Goal: Task Accomplishment & Management: Manage account settings

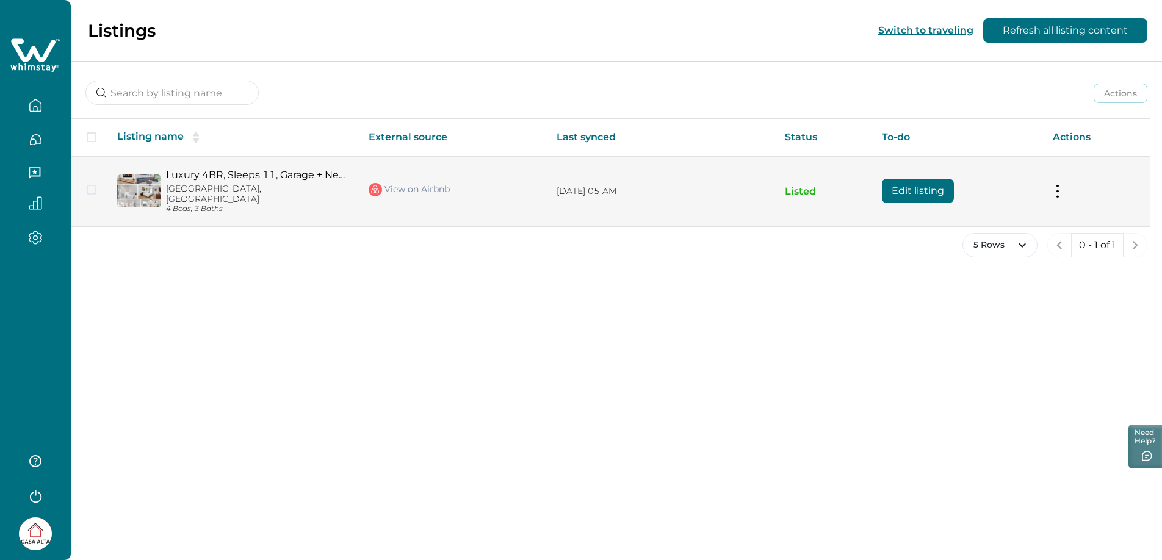
click at [205, 172] on link "Luxury 4BR, Sleeps 11, Garage + Near Whole Foods" at bounding box center [257, 175] width 183 height 12
click at [897, 186] on button "Edit listing" at bounding box center [918, 191] width 72 height 24
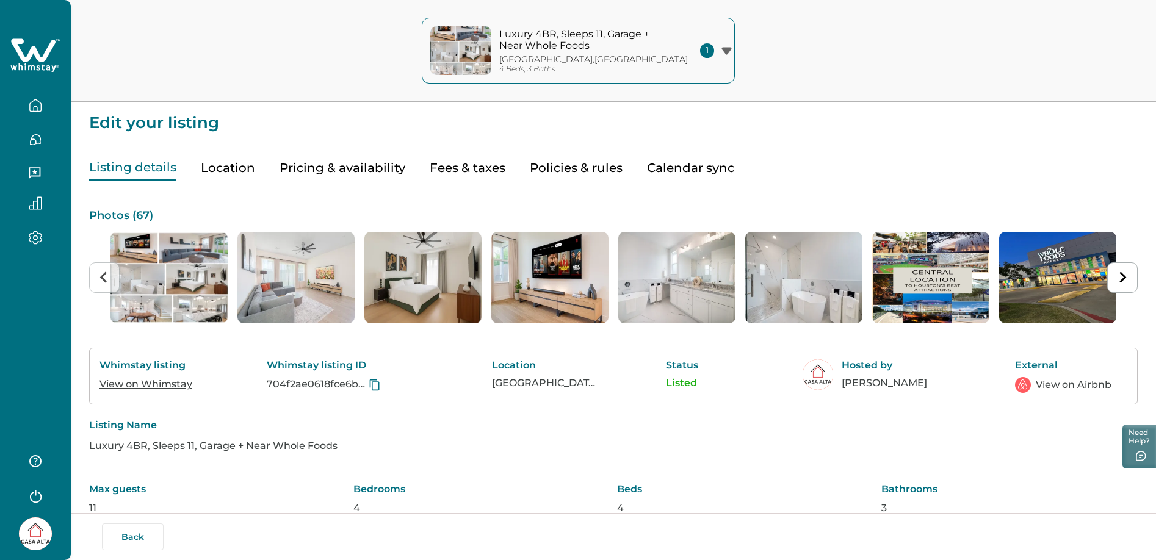
click at [250, 165] on button "Location" at bounding box center [228, 168] width 54 height 25
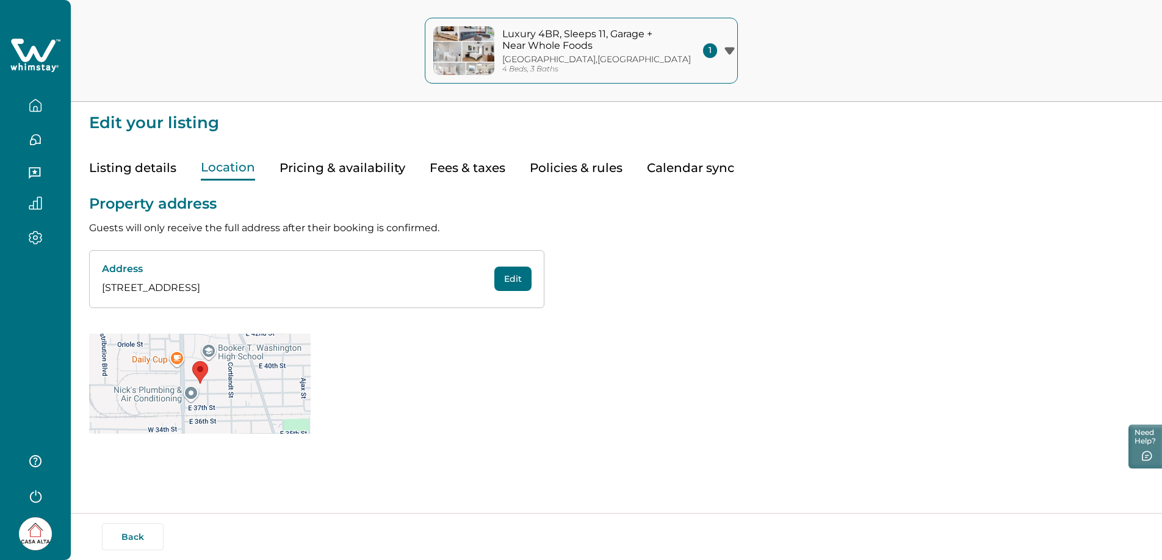
click at [350, 164] on button "Pricing & availability" at bounding box center [343, 168] width 126 height 25
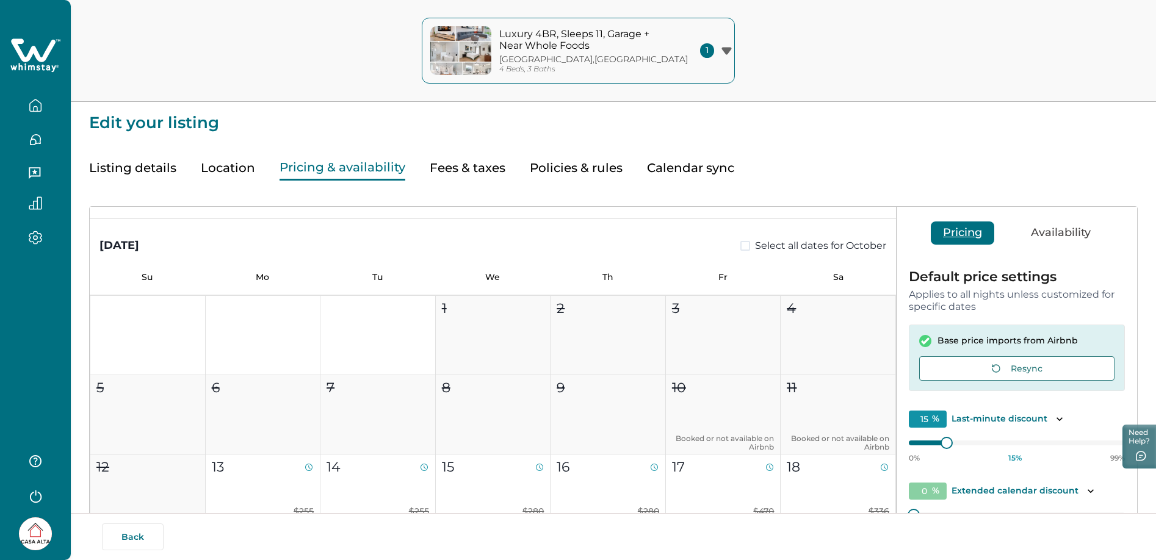
scroll to position [497, 0]
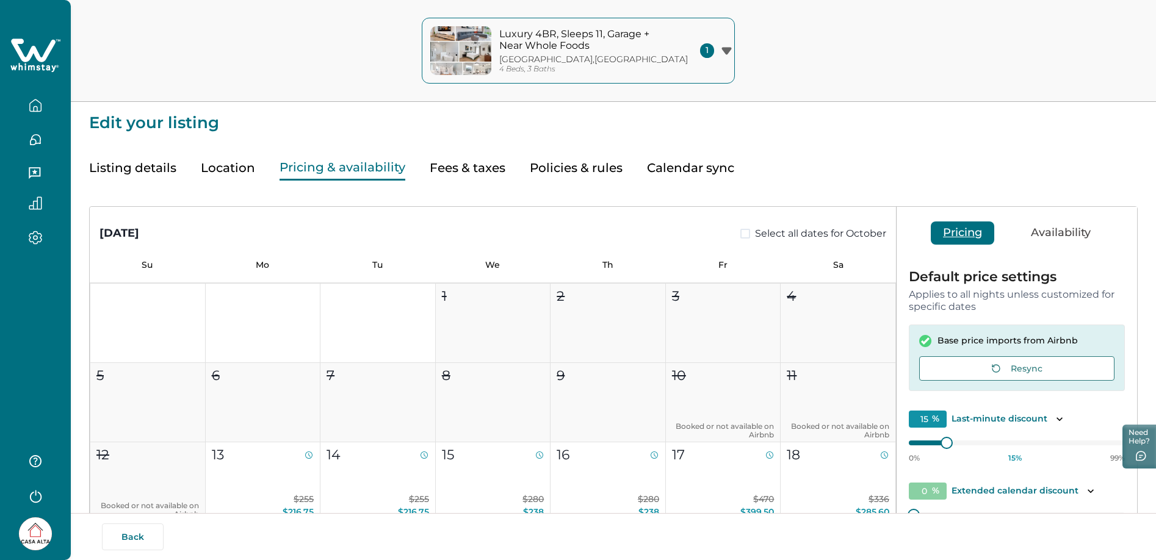
click at [483, 171] on button "Fees & taxes" at bounding box center [468, 168] width 76 height 25
type input "20"
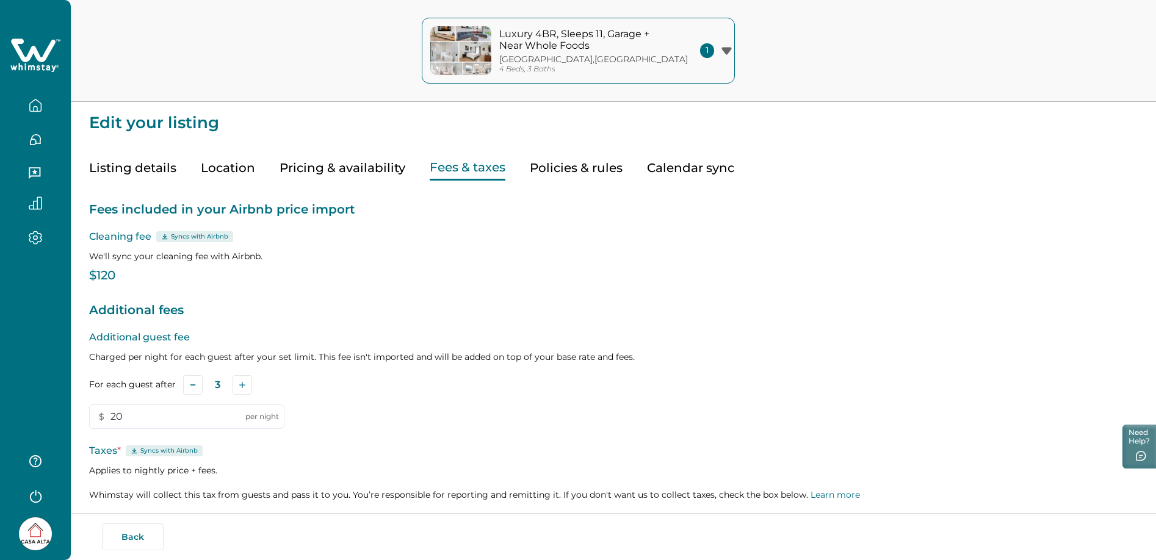
click at [165, 169] on button "Listing details" at bounding box center [132, 168] width 87 height 25
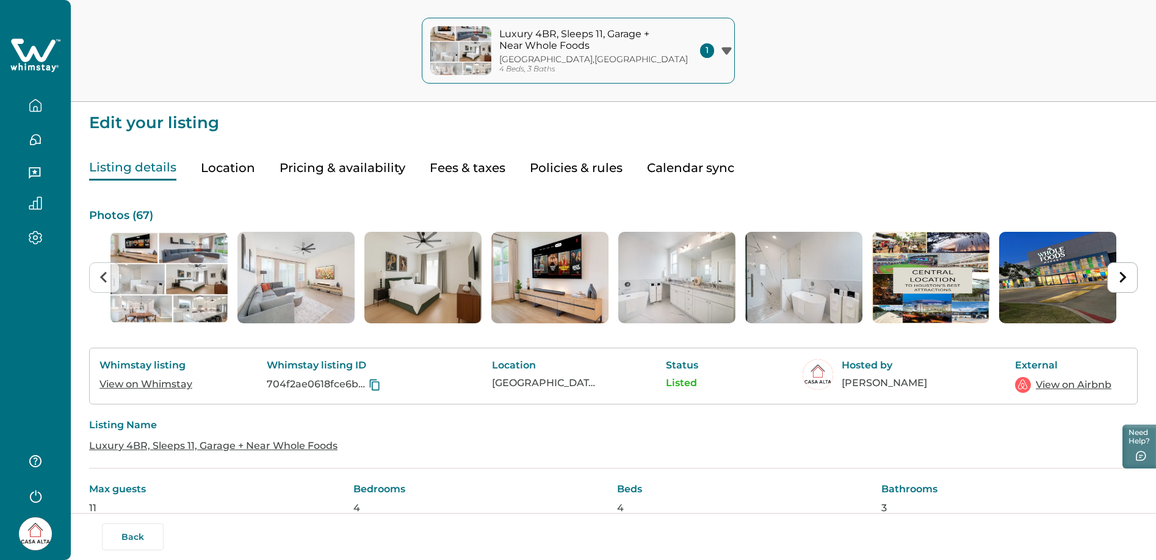
click at [466, 166] on button "Fees & taxes" at bounding box center [468, 168] width 76 height 25
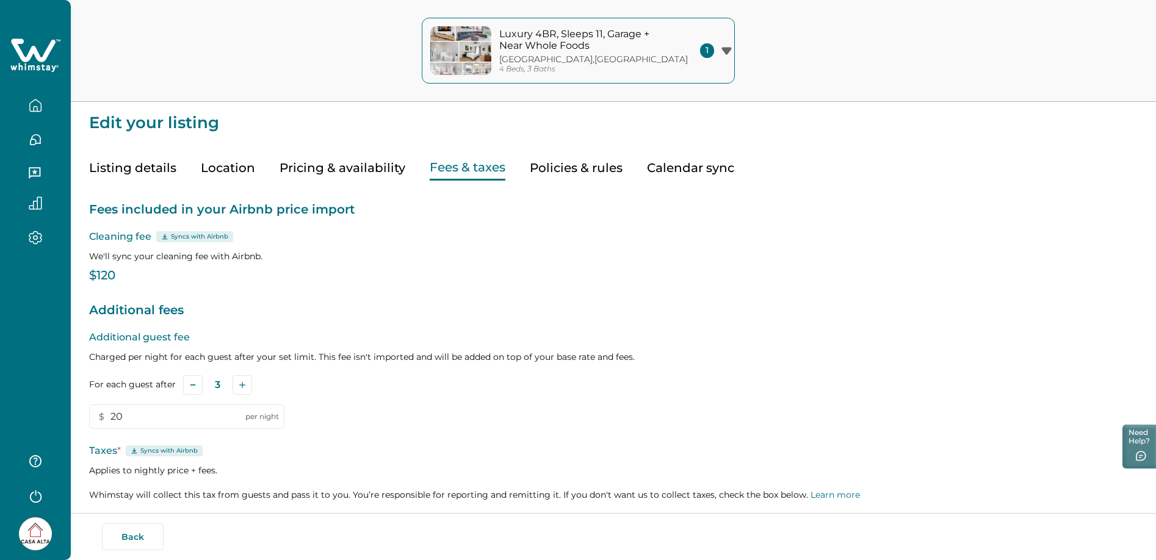
click at [199, 236] on p "Syncs with Airbnb" at bounding box center [199, 237] width 57 height 10
click at [168, 237] on div "Syncs with Airbnb" at bounding box center [194, 236] width 77 height 11
click at [146, 236] on p "Cleaning fee Syncs with Airbnb" at bounding box center [613, 236] width 1049 height 15
click at [134, 170] on button "Listing details" at bounding box center [132, 168] width 87 height 25
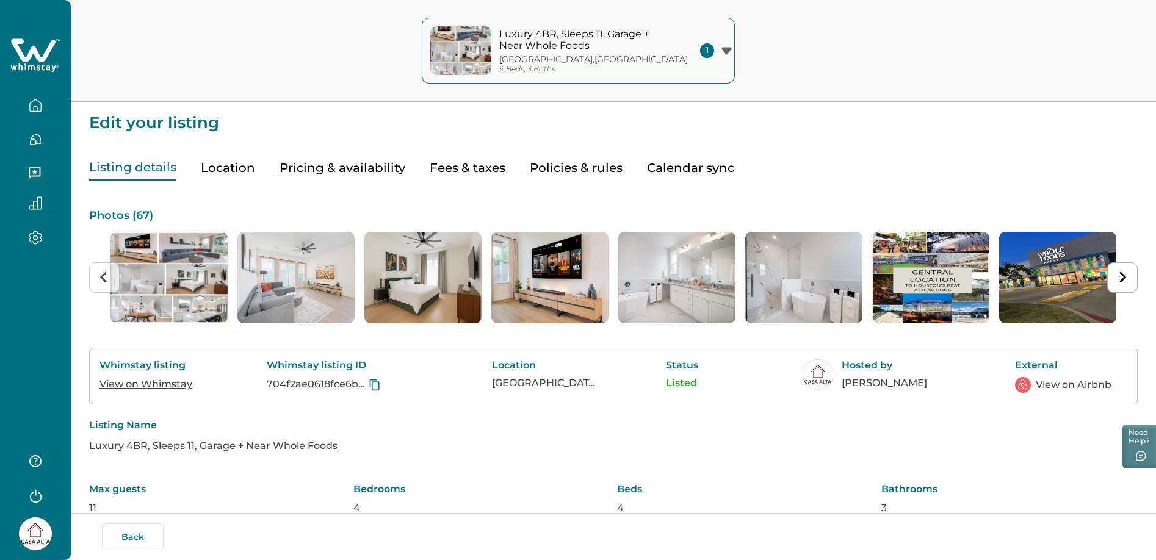
click at [323, 165] on button "Pricing & availability" at bounding box center [343, 168] width 126 height 25
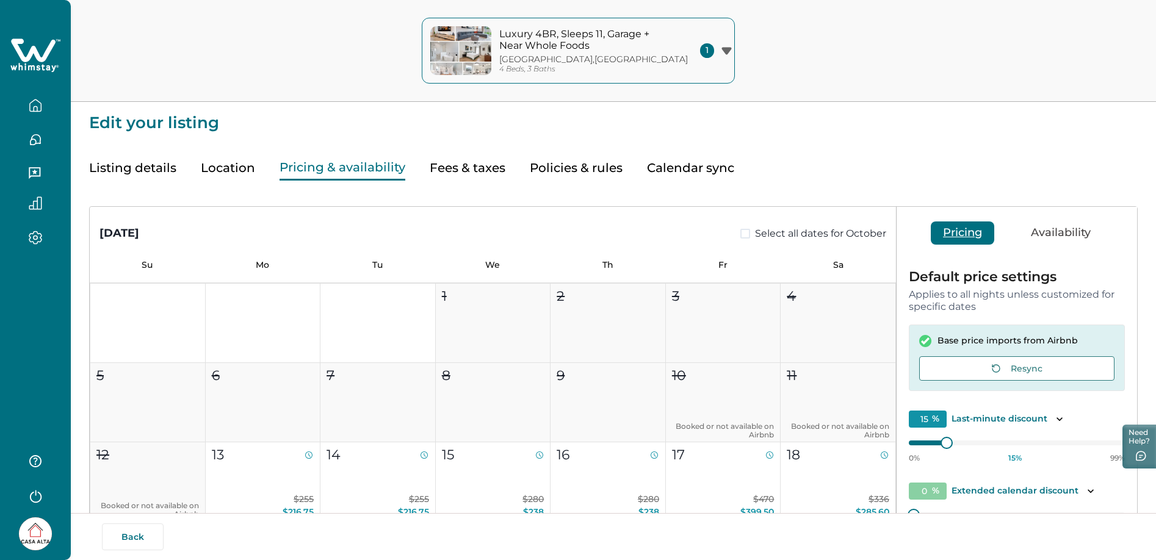
click at [220, 165] on button "Location" at bounding box center [228, 168] width 54 height 25
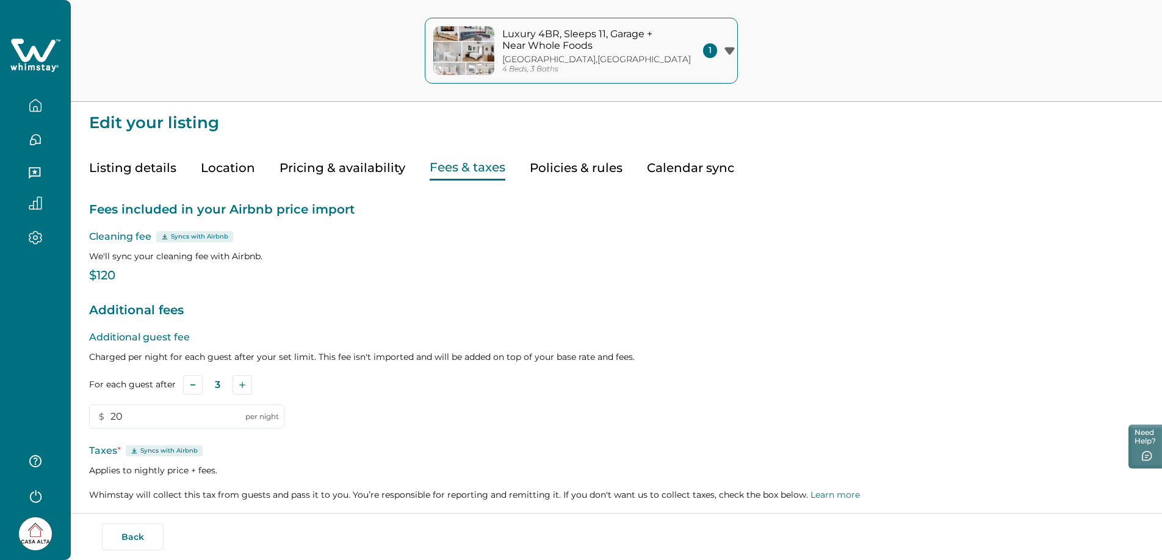
click at [446, 171] on button "Fees & taxes" at bounding box center [468, 168] width 76 height 25
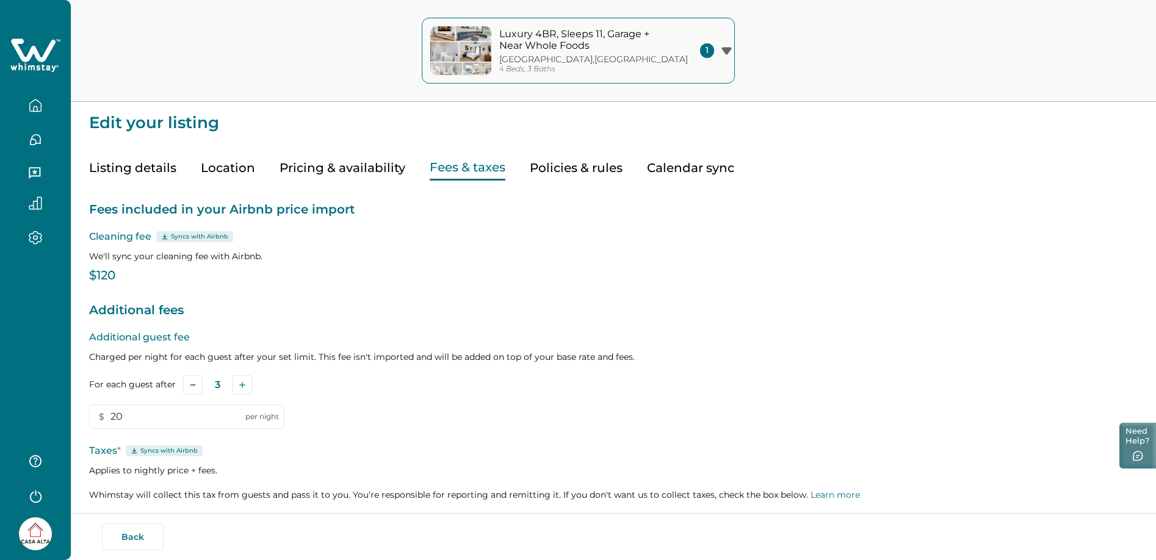
click at [1129, 451] on button "Need Help?" at bounding box center [1137, 446] width 37 height 46
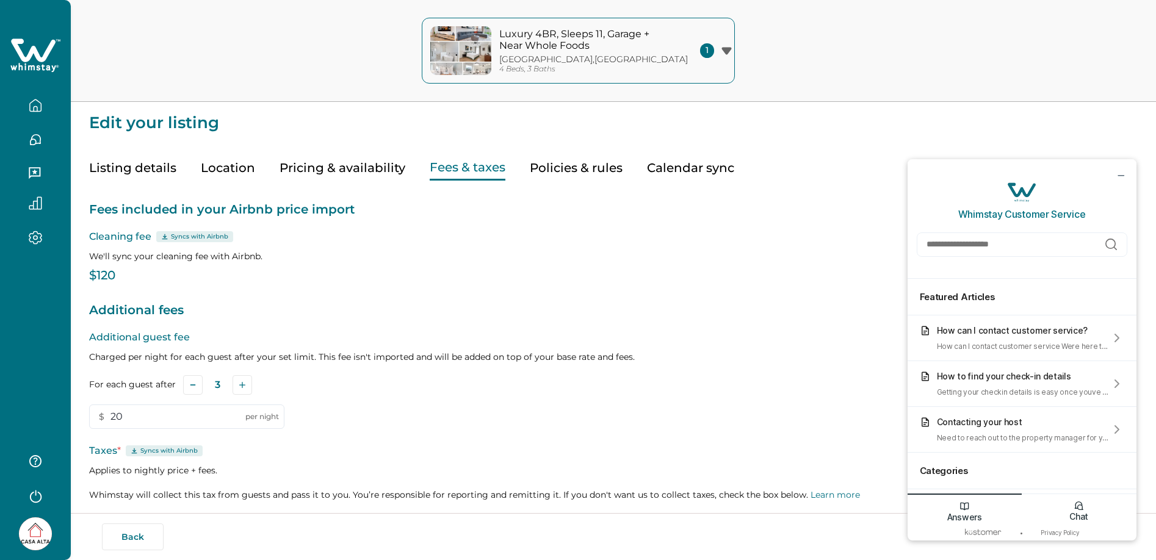
click at [1063, 507] on div "Chat" at bounding box center [1079, 509] width 115 height 31
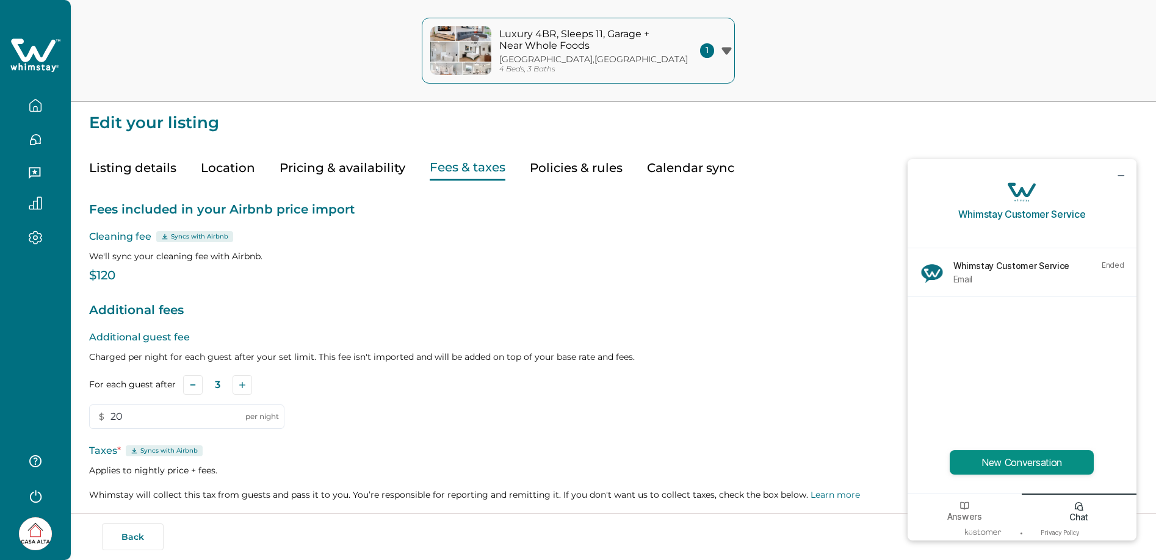
click at [1016, 456] on button "New Conversation" at bounding box center [1022, 462] width 144 height 24
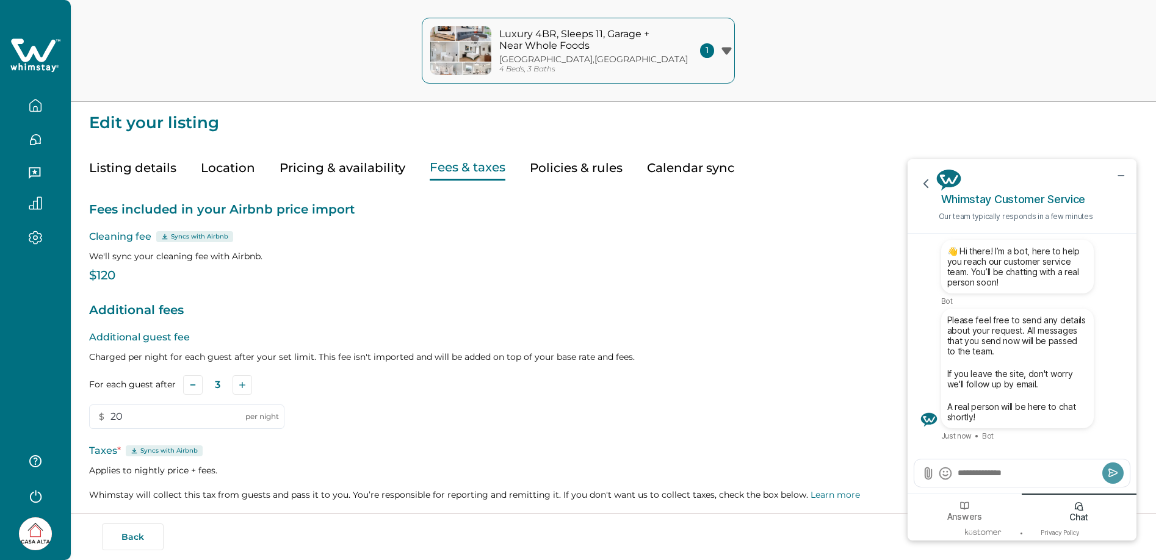
click at [997, 466] on div at bounding box center [1021, 473] width 215 height 27
click at [992, 471] on textarea "Send a message" at bounding box center [1027, 473] width 143 height 12
click at [929, 474] on icon "Add Attachment" at bounding box center [928, 474] width 6 height 12
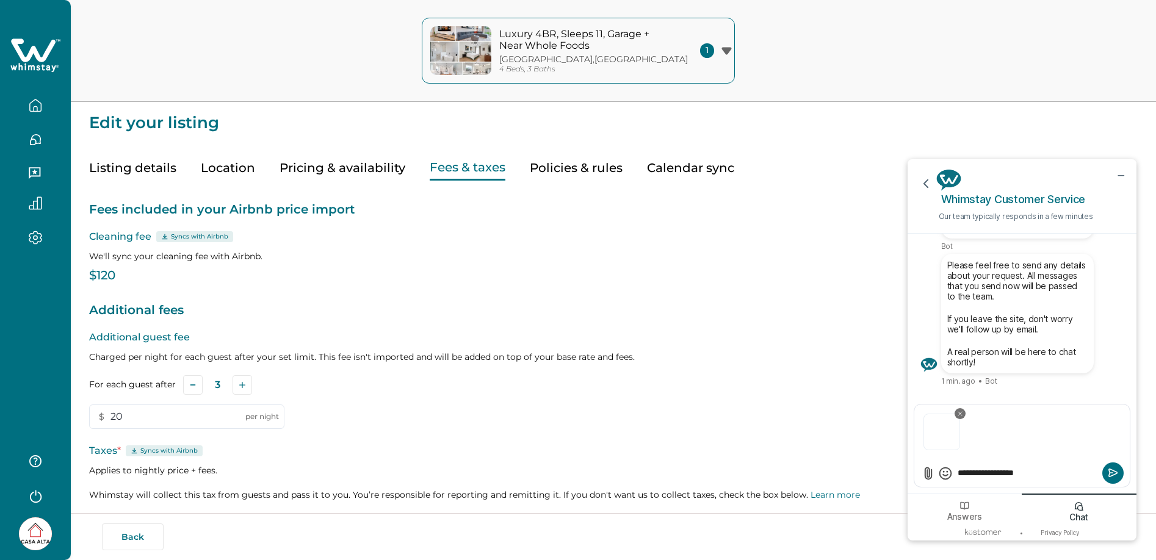
click at [996, 474] on textarea "**********" at bounding box center [1027, 473] width 143 height 13
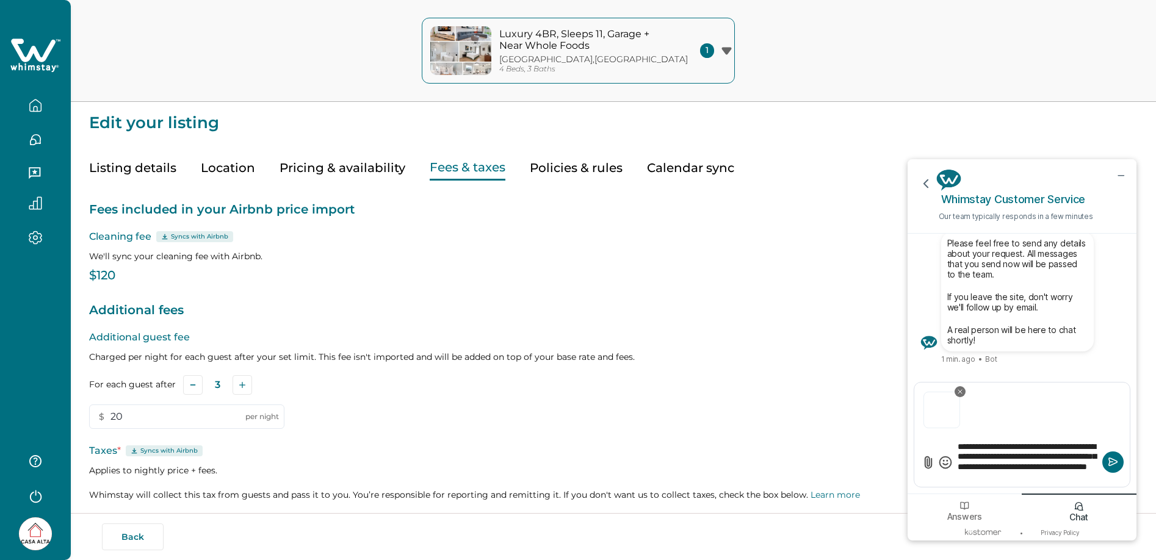
type textarea "**********"
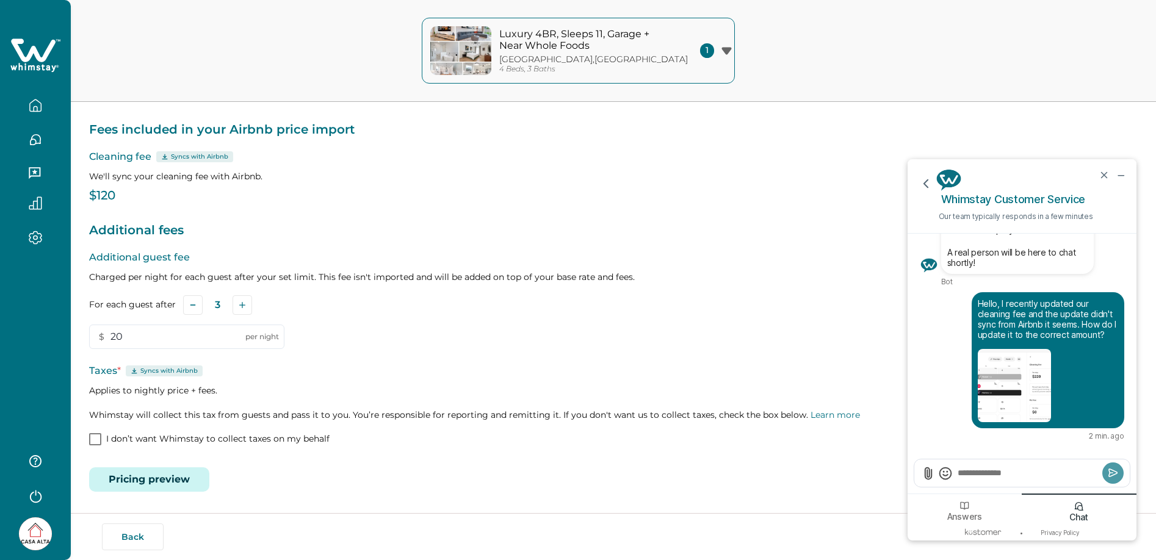
click at [994, 471] on textarea "Send a message" at bounding box center [1027, 473] width 143 height 12
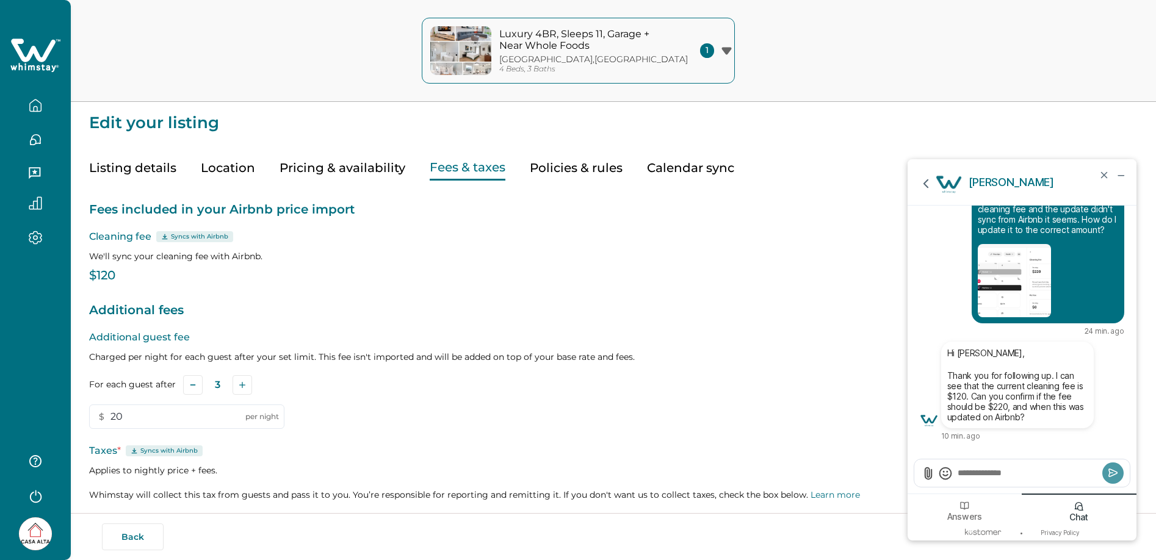
click at [1014, 473] on textarea "Send a message" at bounding box center [1027, 473] width 143 height 12
click at [984, 472] on textarea "Send a message" at bounding box center [1027, 473] width 143 height 12
type textarea "**********"
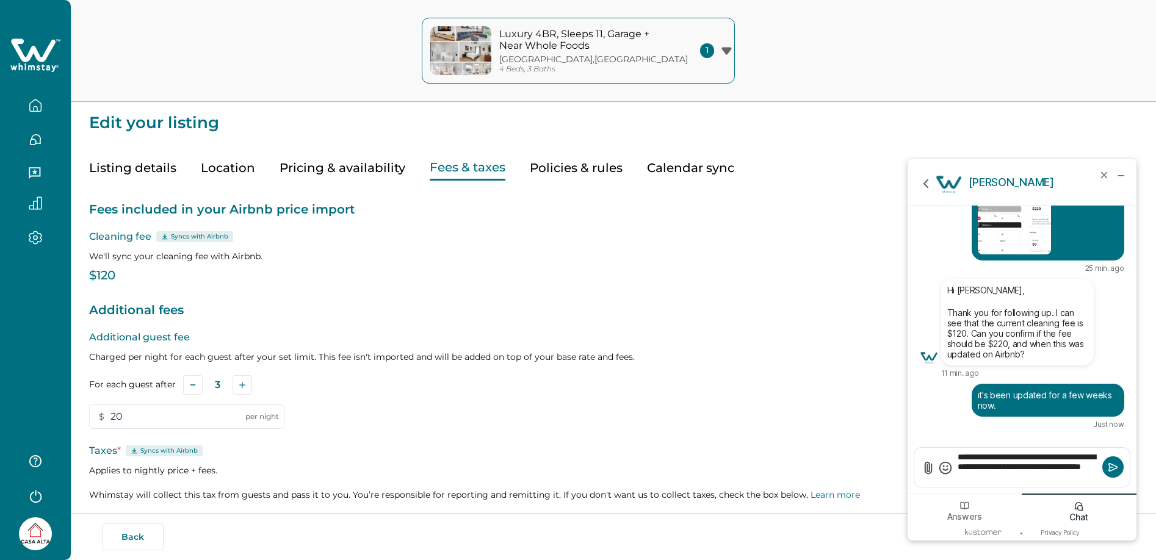
type textarea "**********"
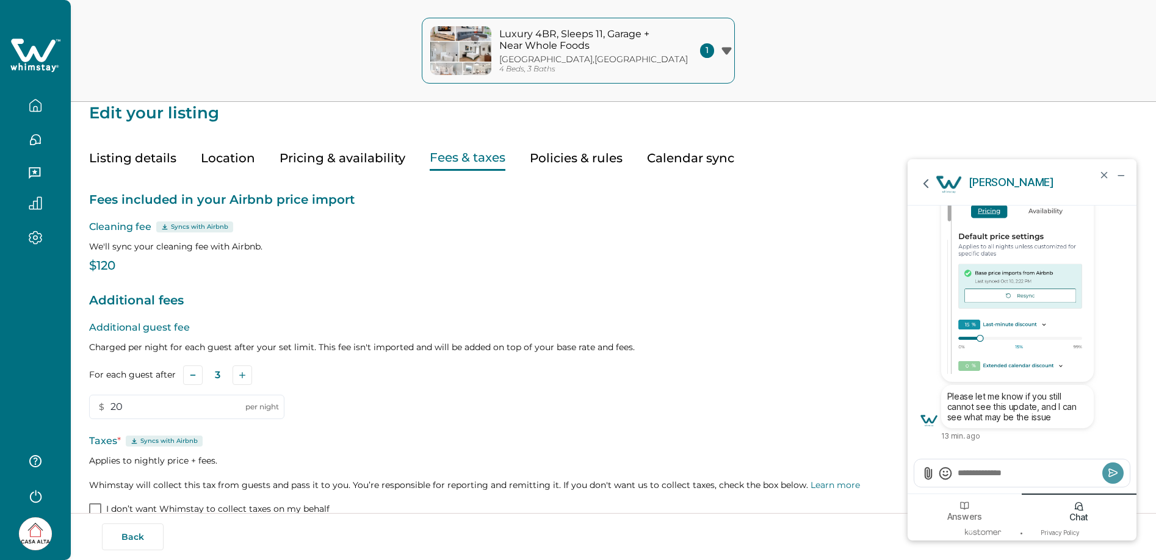
scroll to position [12, 0]
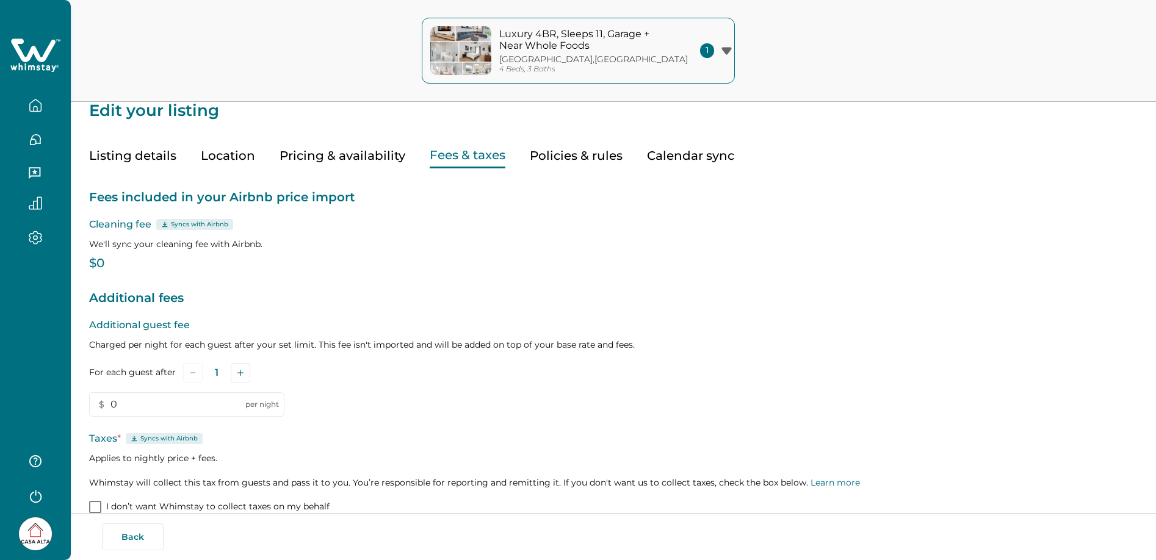
type input "20"
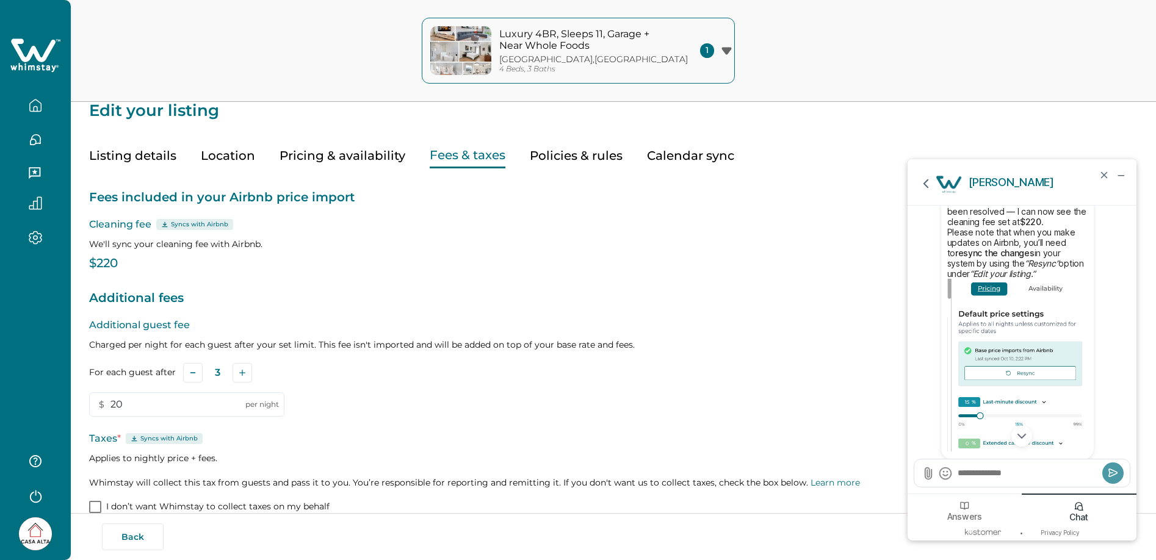
scroll to position [-100, 0]
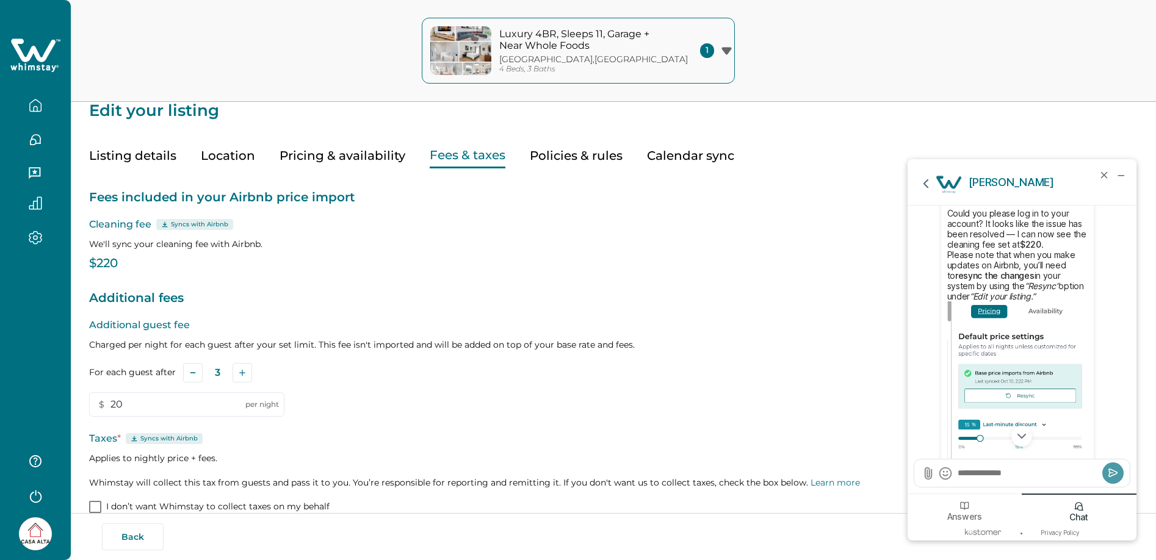
click at [32, 237] on icon "button" at bounding box center [35, 238] width 13 height 14
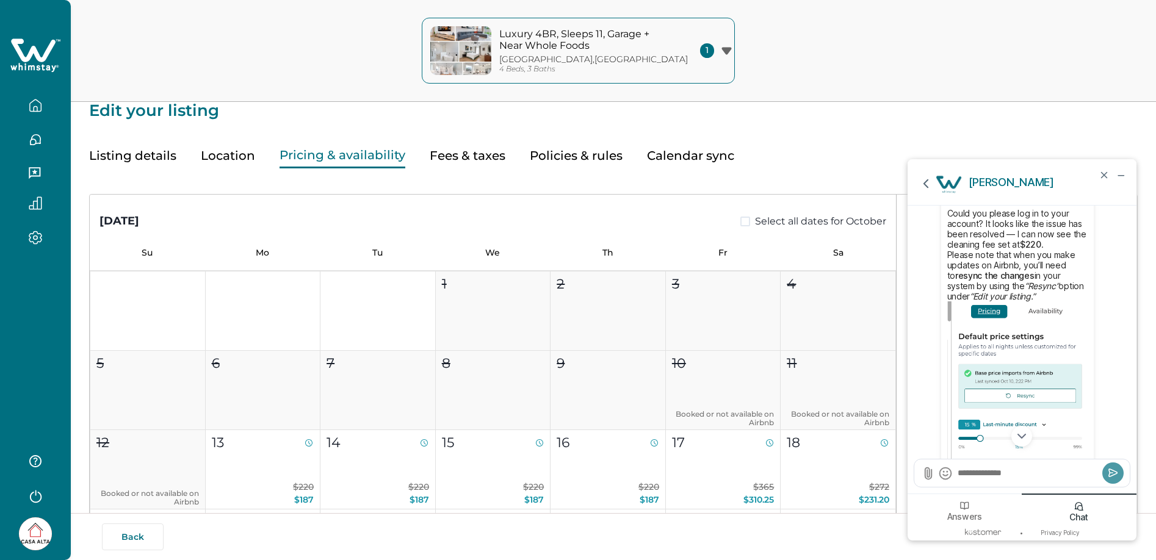
click at [405, 159] on button "Pricing & availability" at bounding box center [343, 155] width 126 height 25
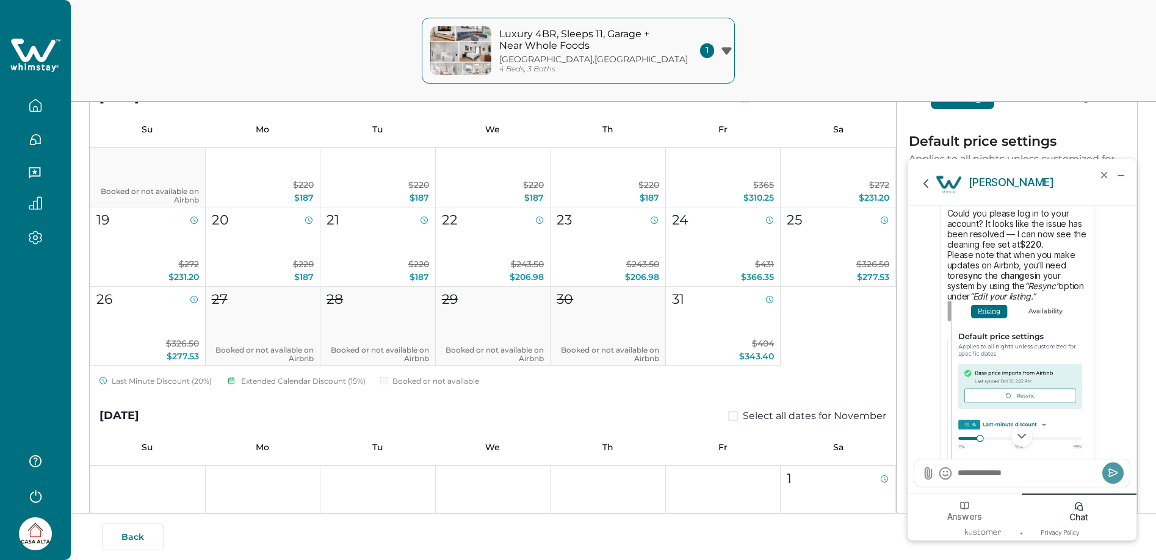
scroll to position [141, 0]
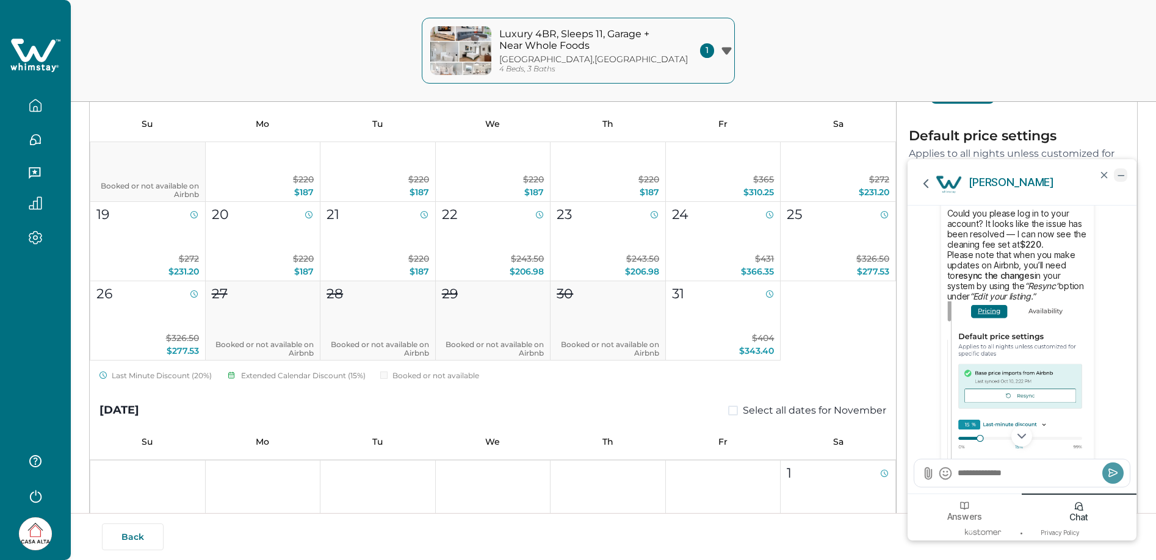
click at [1115, 175] on icon "minimize chat widget" at bounding box center [1120, 175] width 11 height 11
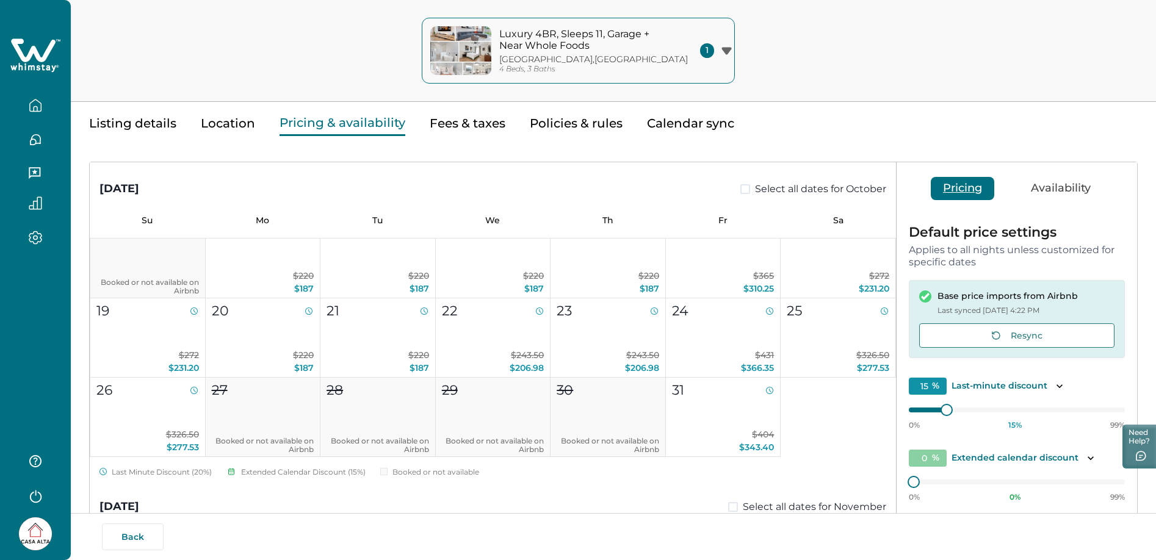
scroll to position [0, 0]
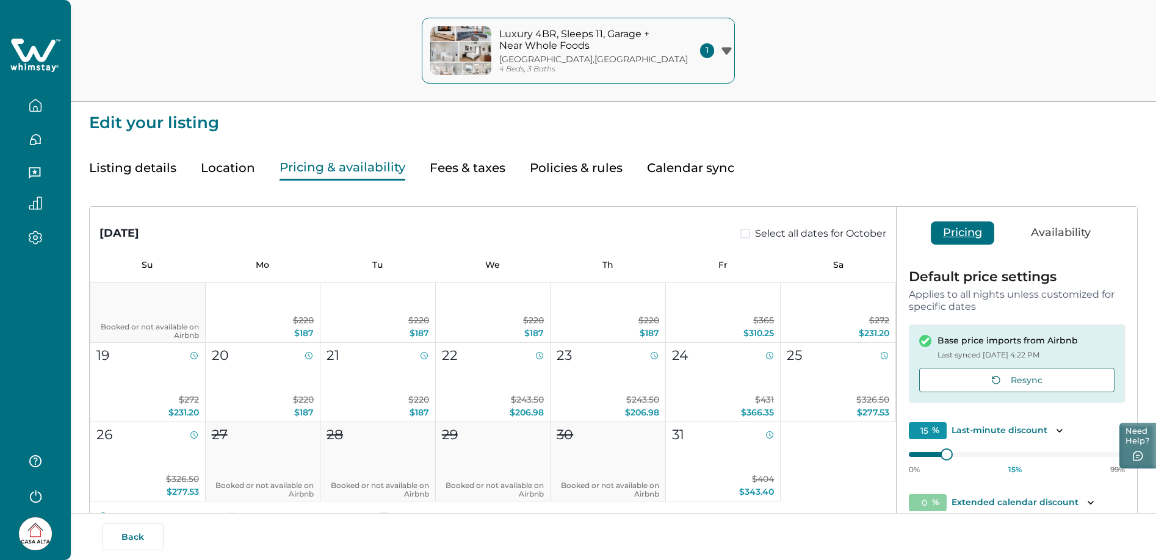
click at [1135, 436] on button "Need Help?" at bounding box center [1137, 446] width 37 height 46
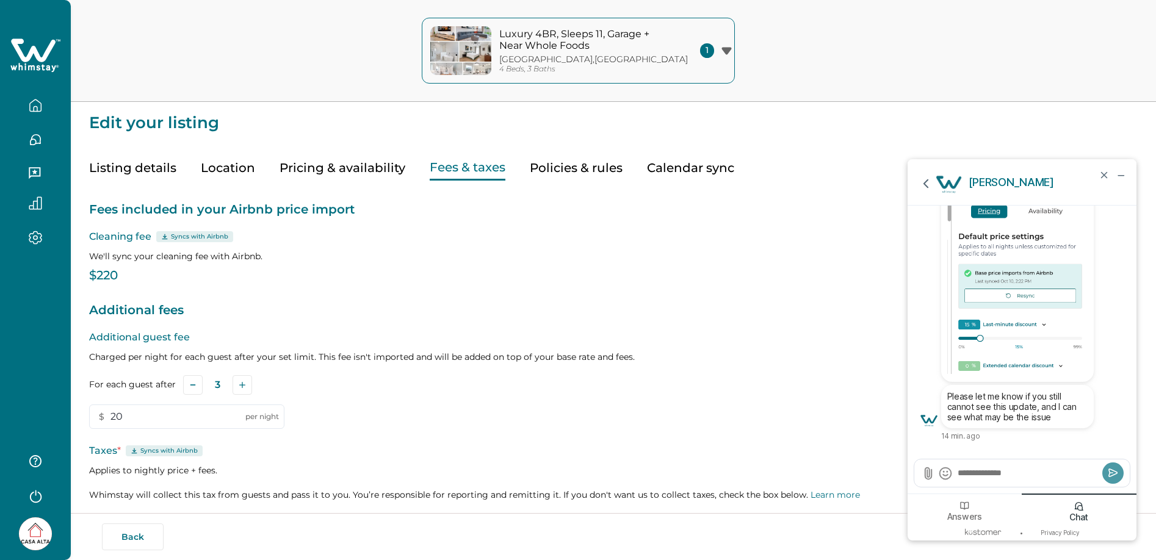
click at [454, 167] on button "Fees & taxes" at bounding box center [468, 168] width 76 height 25
click at [1016, 474] on textarea "Send a message" at bounding box center [1027, 473] width 143 height 12
type textarea "*"
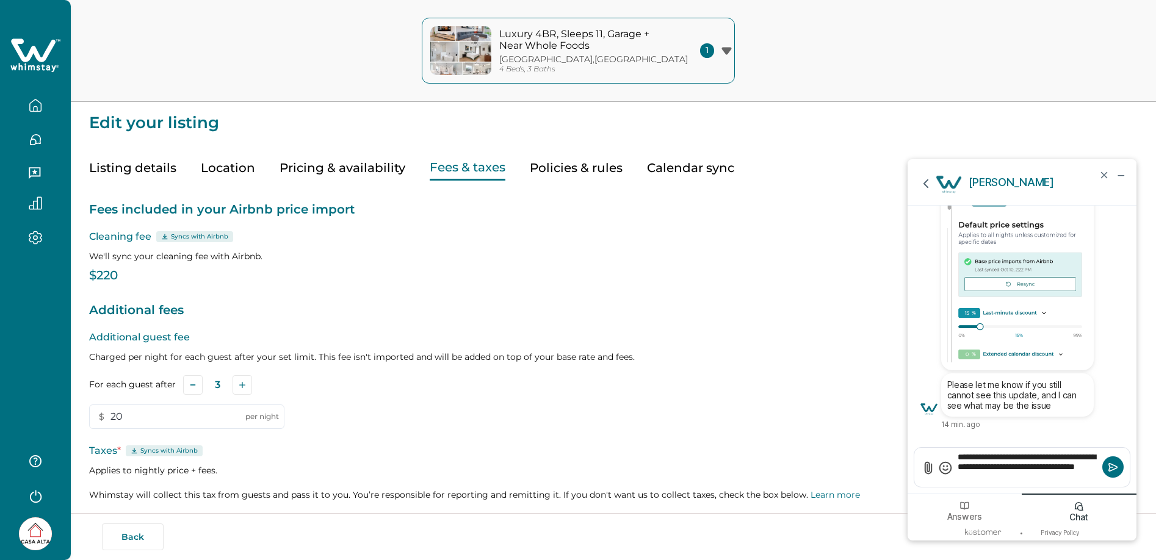
type textarea "**********"
click at [338, 174] on button "Pricing & availability" at bounding box center [343, 168] width 126 height 25
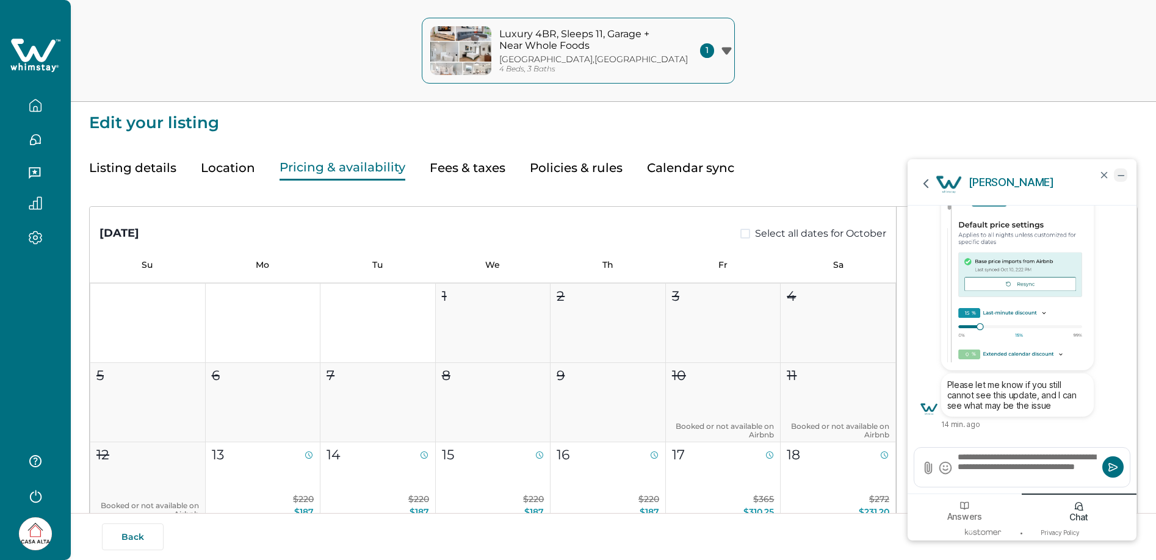
click at [1125, 175] on icon "minimize chat widget" at bounding box center [1120, 175] width 11 height 11
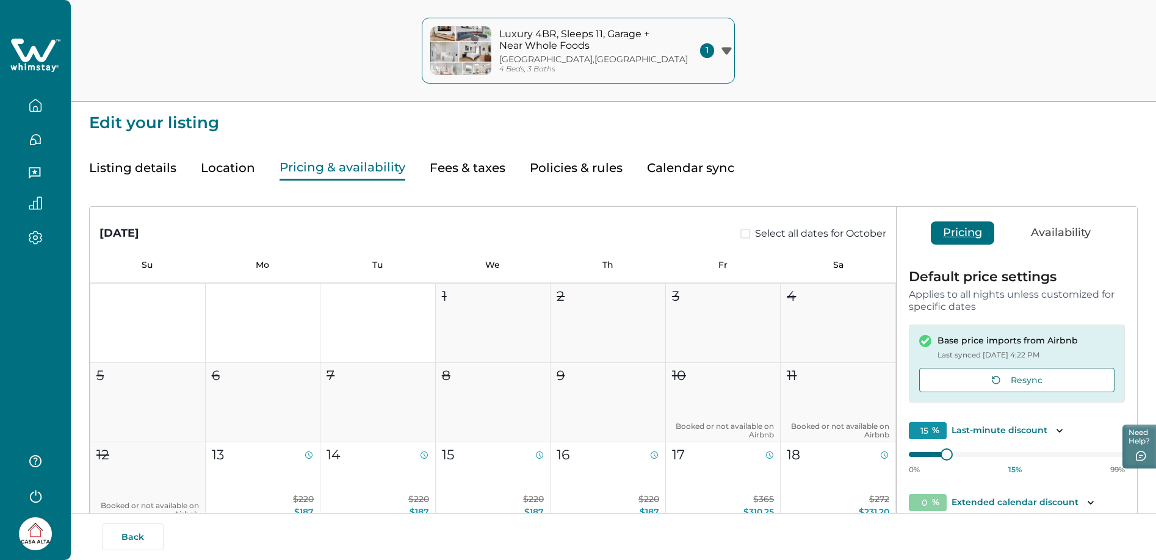
click at [560, 173] on button "Policies & rules" at bounding box center [576, 168] width 93 height 25
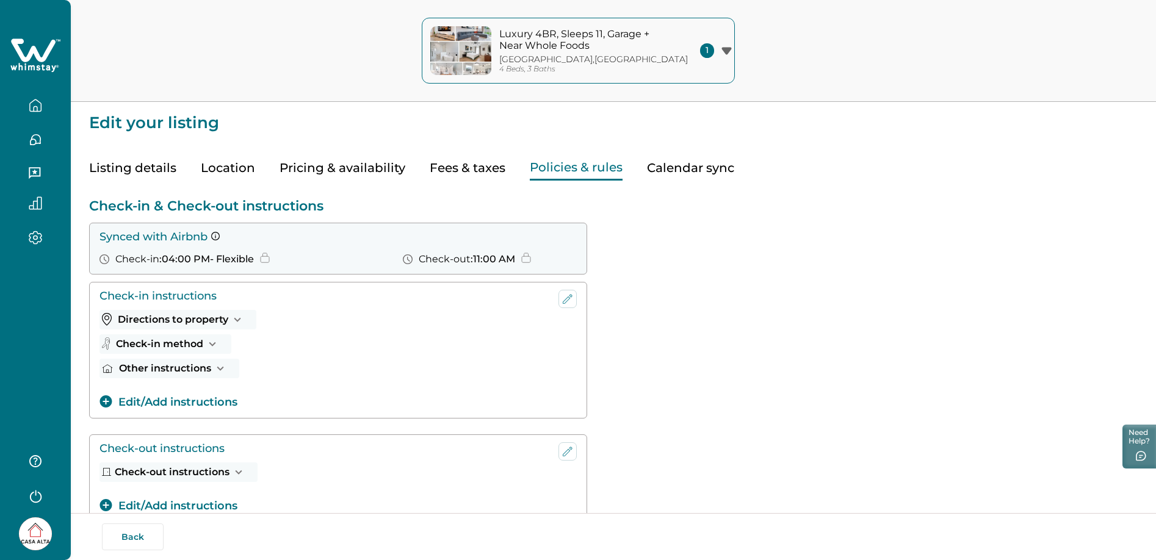
click at [484, 168] on button "Fees & taxes" at bounding box center [468, 168] width 76 height 25
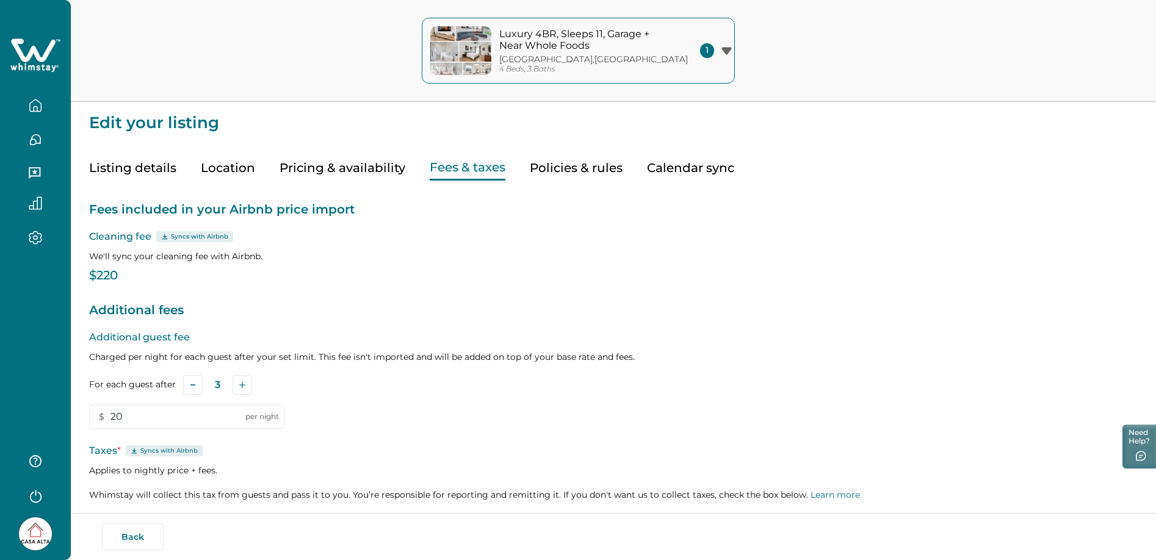
click at [128, 167] on button "Listing details" at bounding box center [132, 168] width 87 height 25
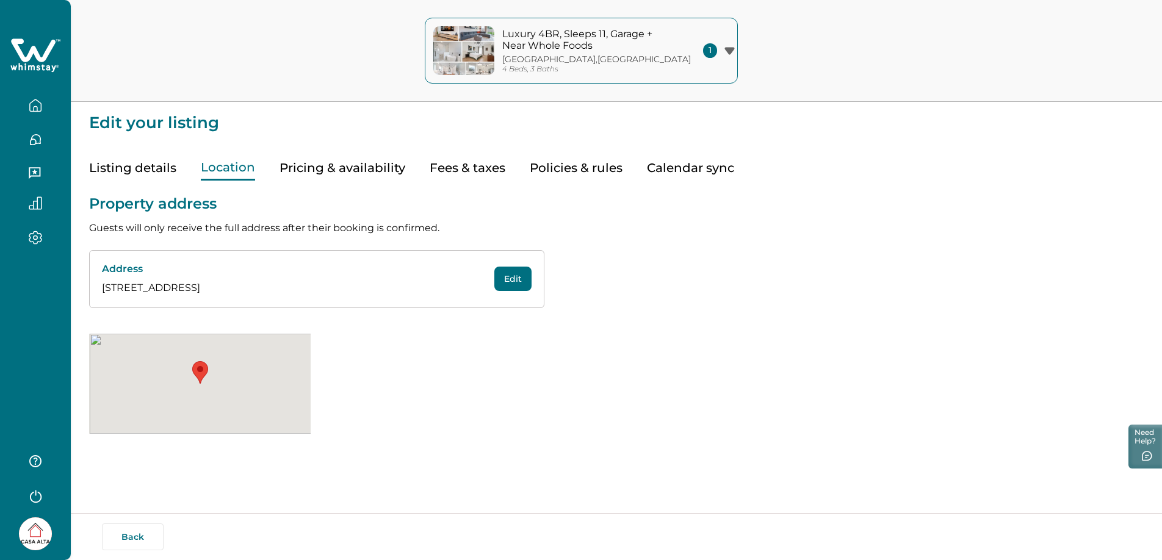
click at [207, 164] on button "Location" at bounding box center [228, 168] width 54 height 25
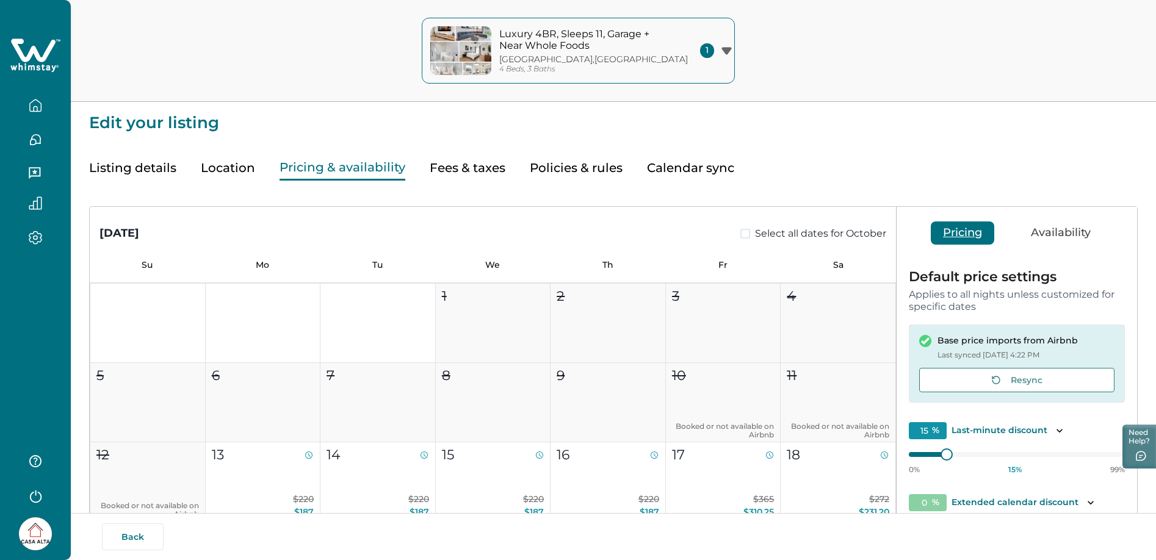
click at [371, 167] on button "Pricing & availability" at bounding box center [343, 168] width 126 height 25
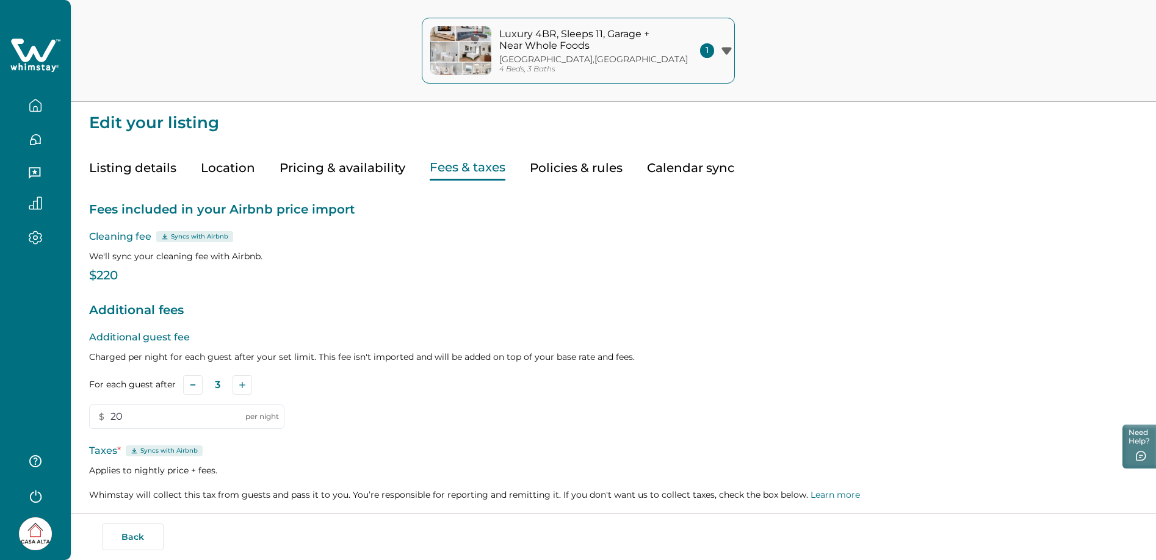
click at [467, 165] on button "Fees & taxes" at bounding box center [468, 168] width 76 height 25
click at [312, 164] on button "Pricing & availability" at bounding box center [343, 168] width 126 height 25
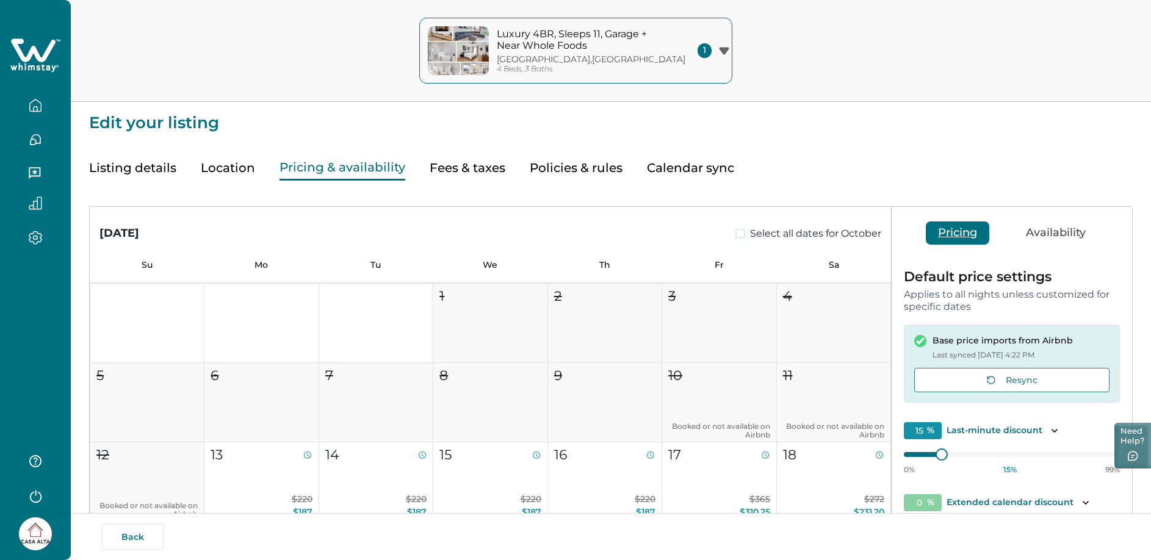
click at [1130, 439] on button "Need Help?" at bounding box center [1132, 446] width 37 height 46
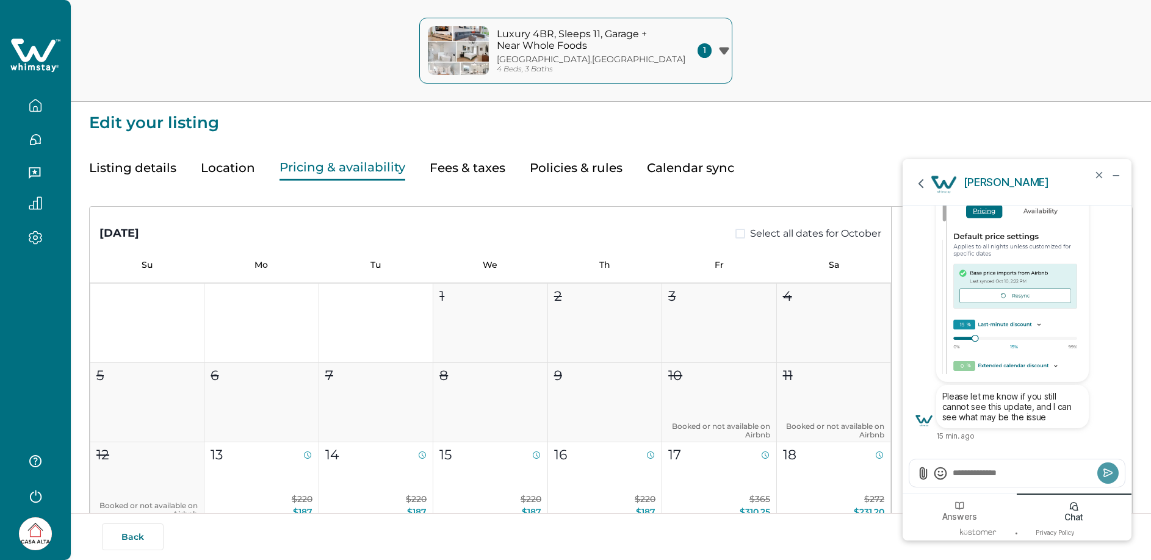
click at [991, 472] on textarea "Send a message" at bounding box center [1022, 473] width 143 height 12
click at [994, 467] on textarea "Send a message" at bounding box center [1022, 473] width 143 height 12
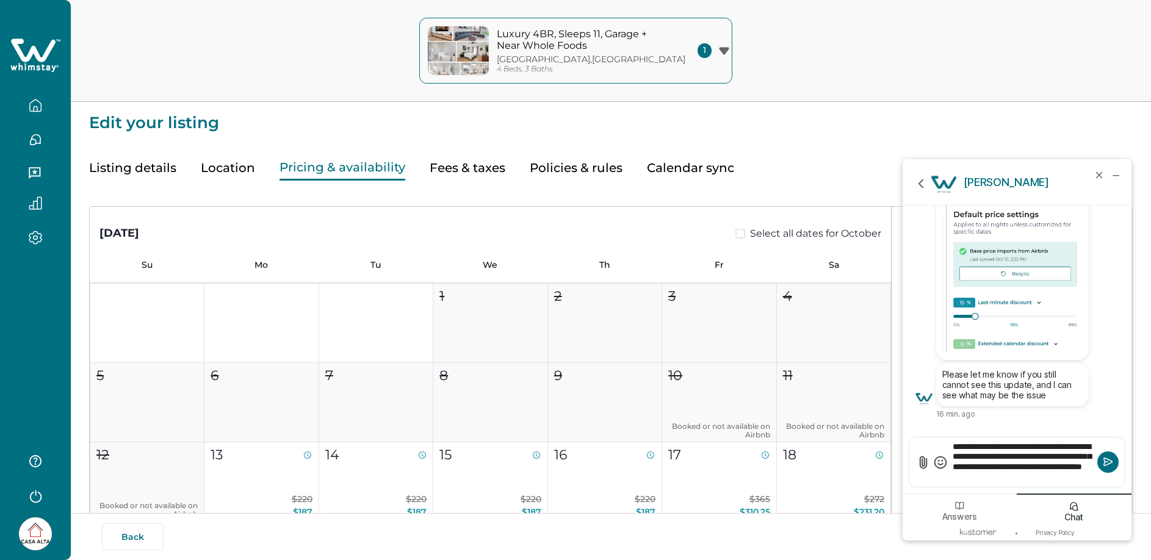
click at [989, 463] on textarea "**********" at bounding box center [1022, 462] width 143 height 43
click at [1058, 467] on textarea "**********" at bounding box center [1022, 462] width 143 height 43
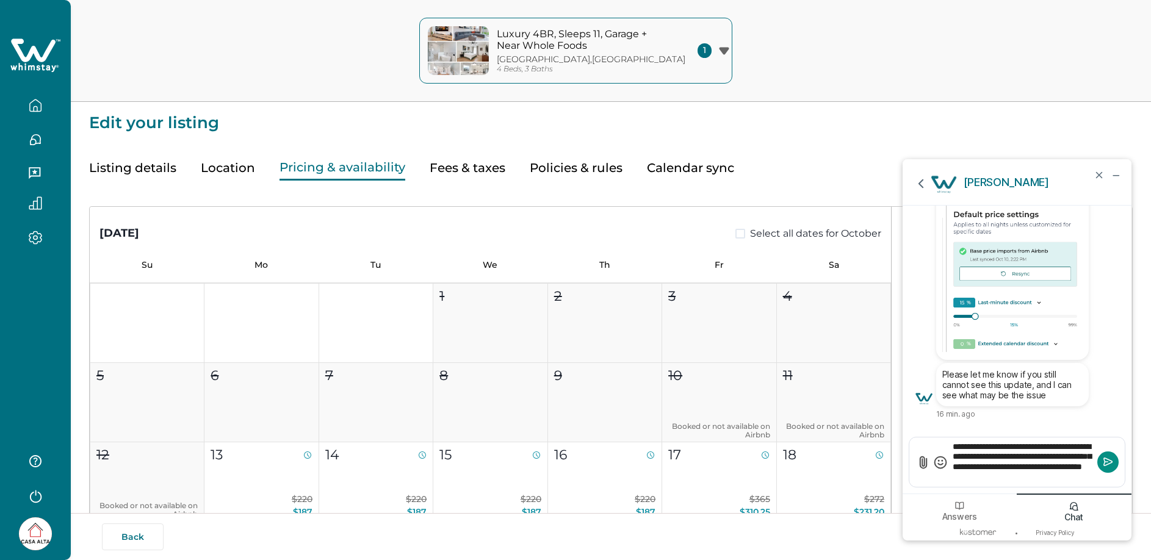
type textarea "**********"
click at [1100, 464] on button "Submit" at bounding box center [1107, 462] width 21 height 21
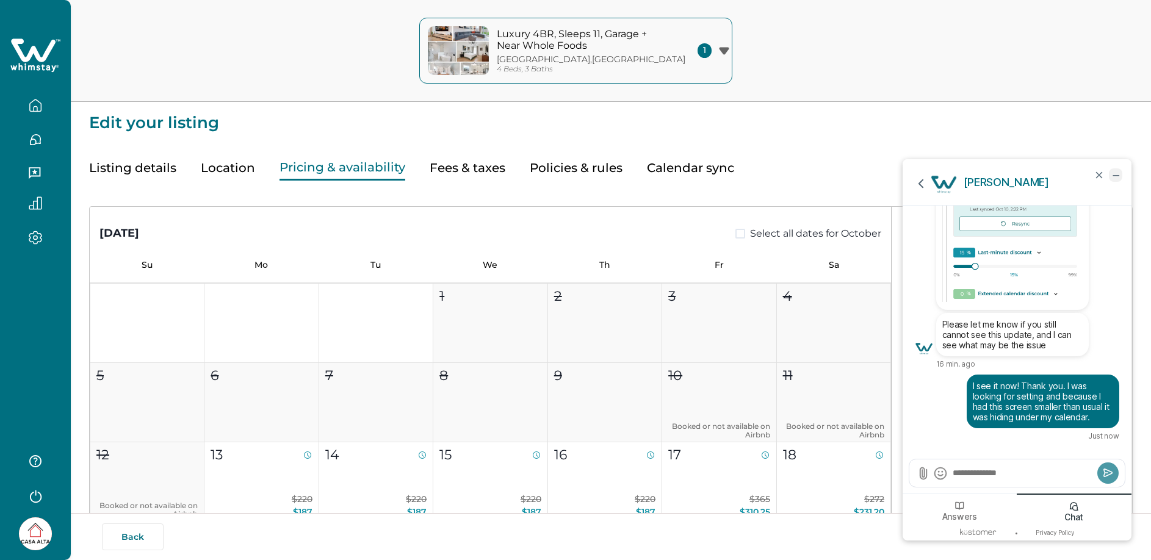
click at [1118, 177] on icon "minimize chat widget" at bounding box center [1115, 175] width 11 height 11
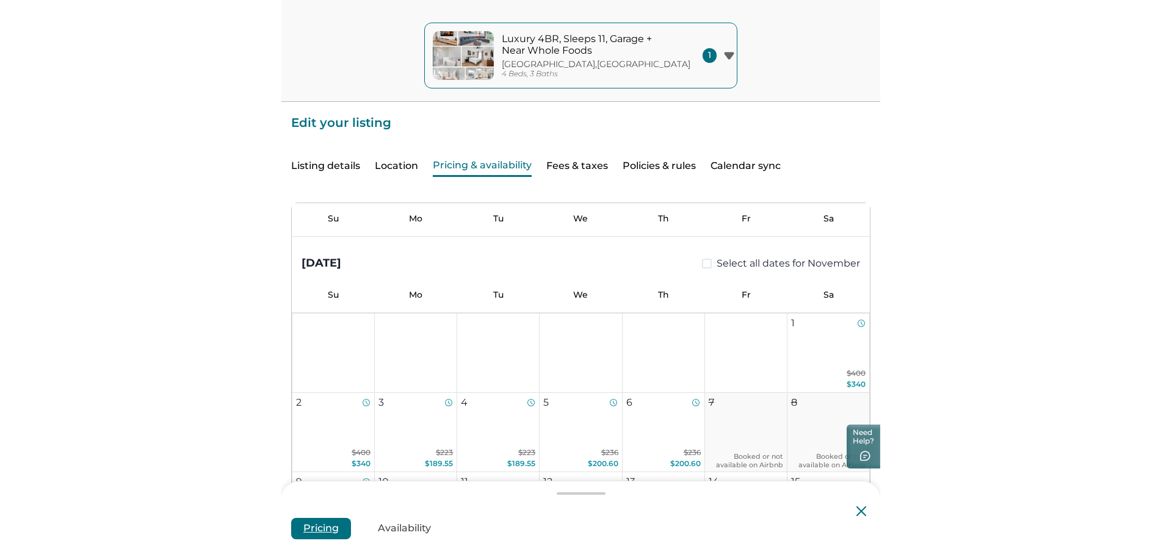
scroll to position [486, 0]
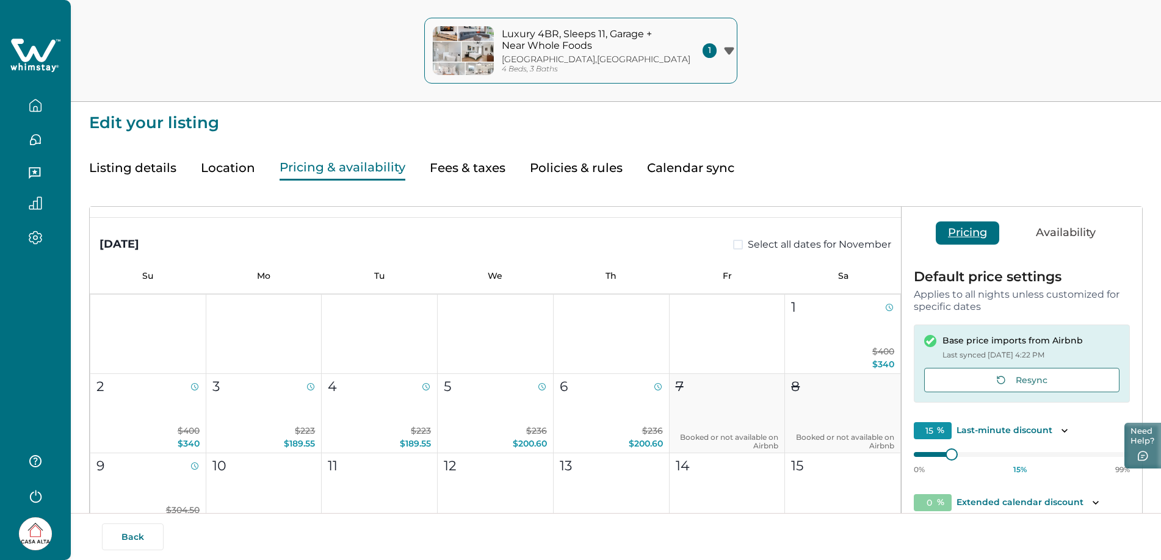
click at [1132, 439] on button "Need Help?" at bounding box center [1142, 446] width 37 height 46
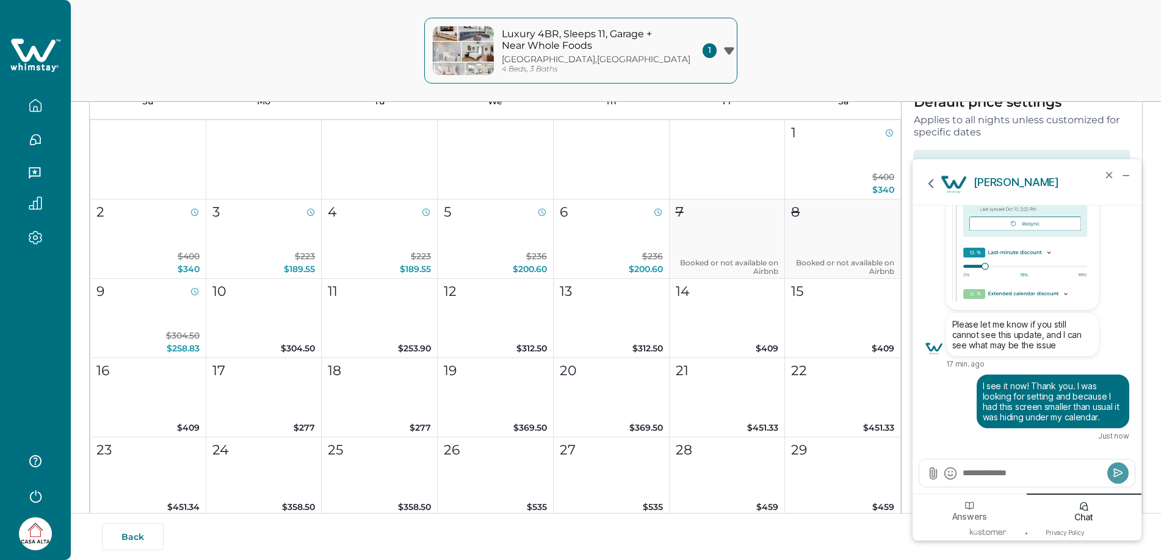
scroll to position [179, 0]
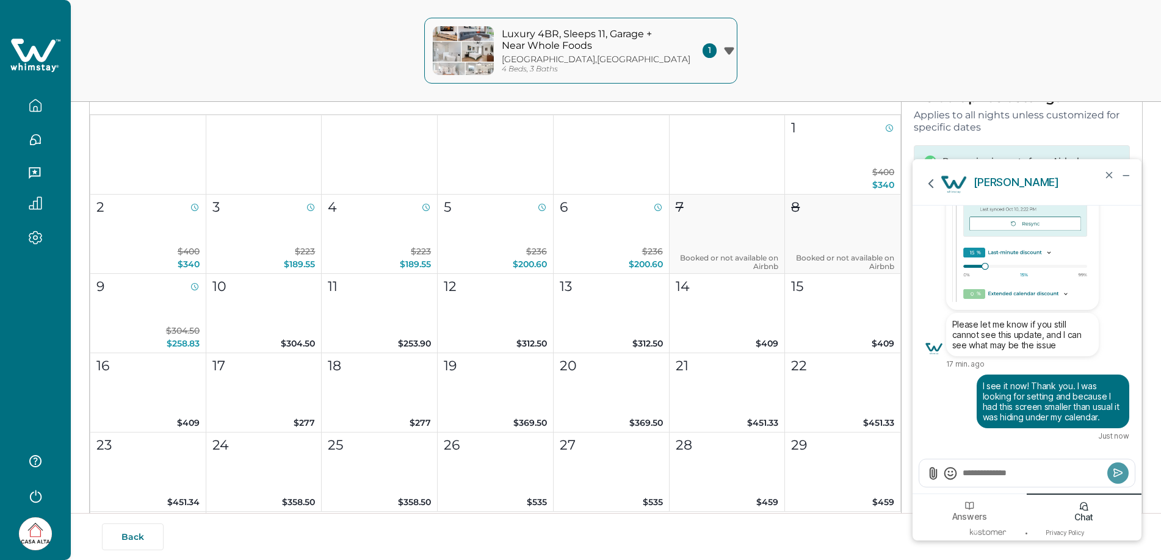
click at [939, 477] on div at bounding box center [1026, 473] width 215 height 27
click at [930, 475] on icon "Add Attachment" at bounding box center [933, 474] width 6 height 12
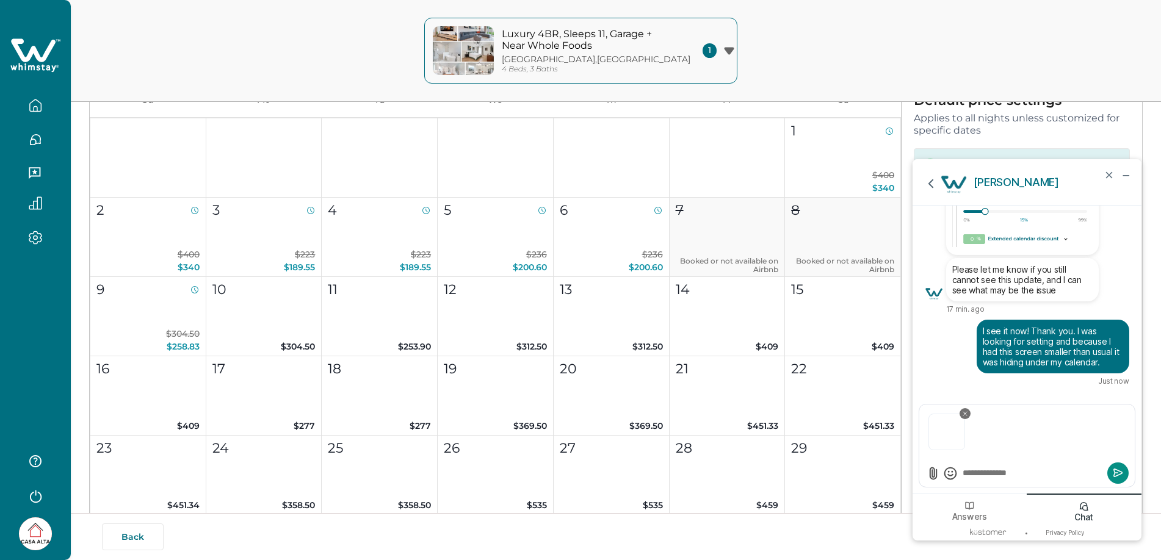
click at [1117, 470] on icon "Submit" at bounding box center [1118, 472] width 8 height 7
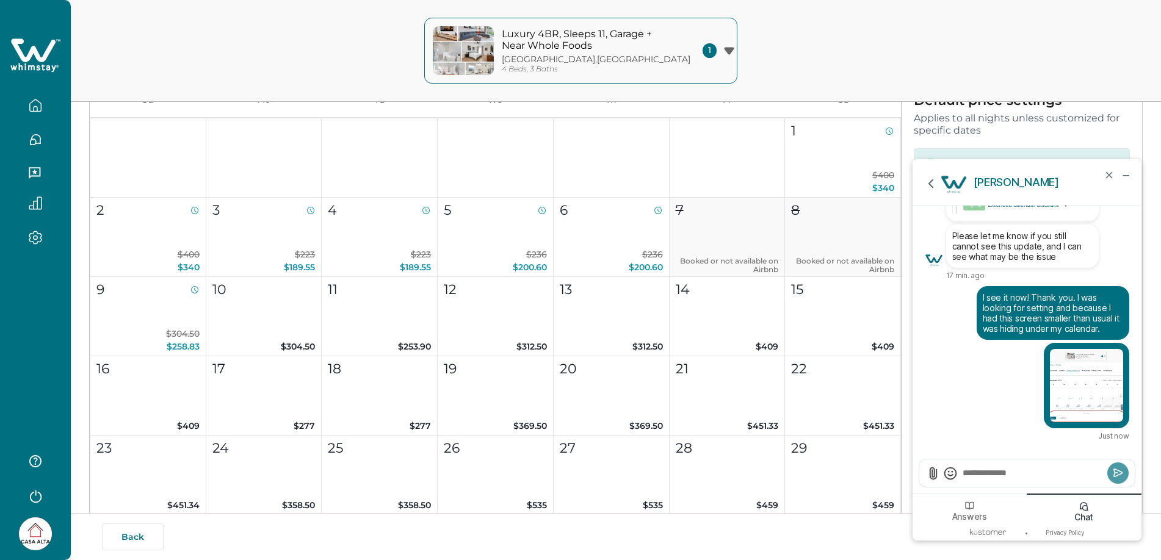
click at [999, 474] on textarea "Send a message" at bounding box center [1032, 473] width 143 height 12
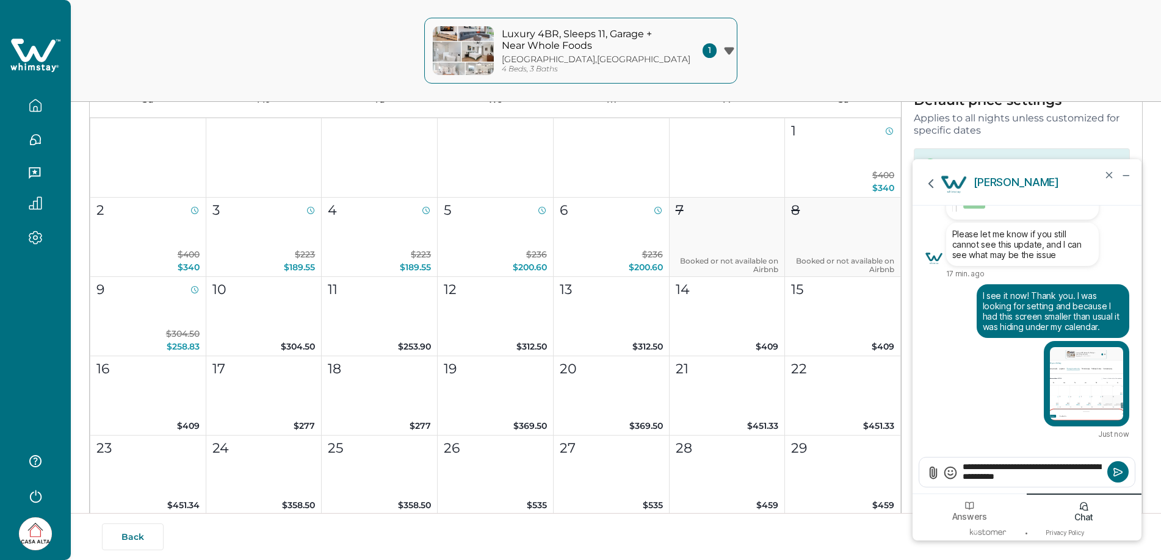
type textarea "**********"
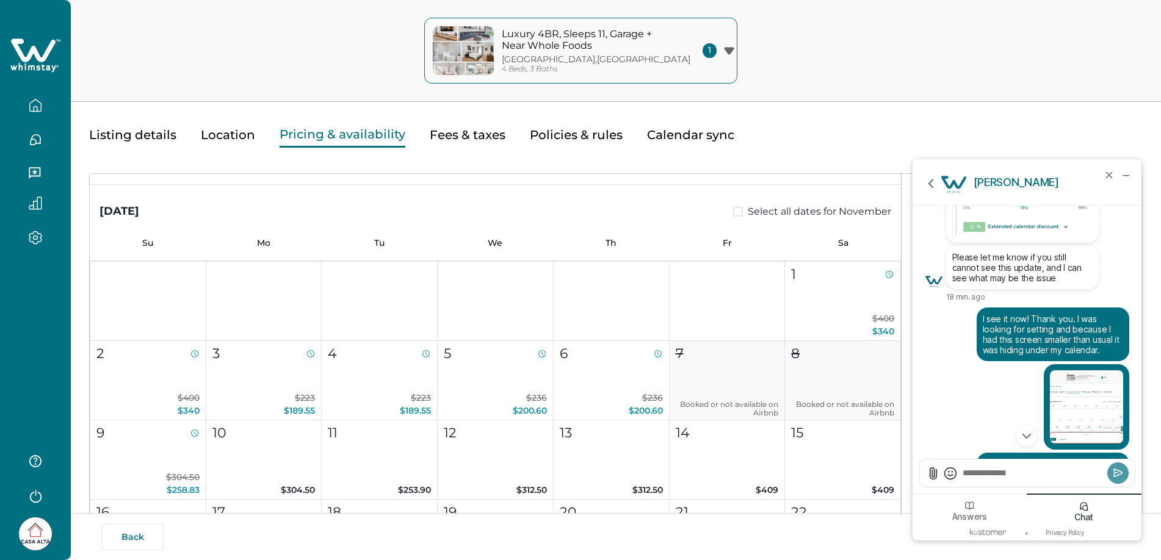
scroll to position [0, 0]
